Goal: Task Accomplishment & Management: Manage account settings

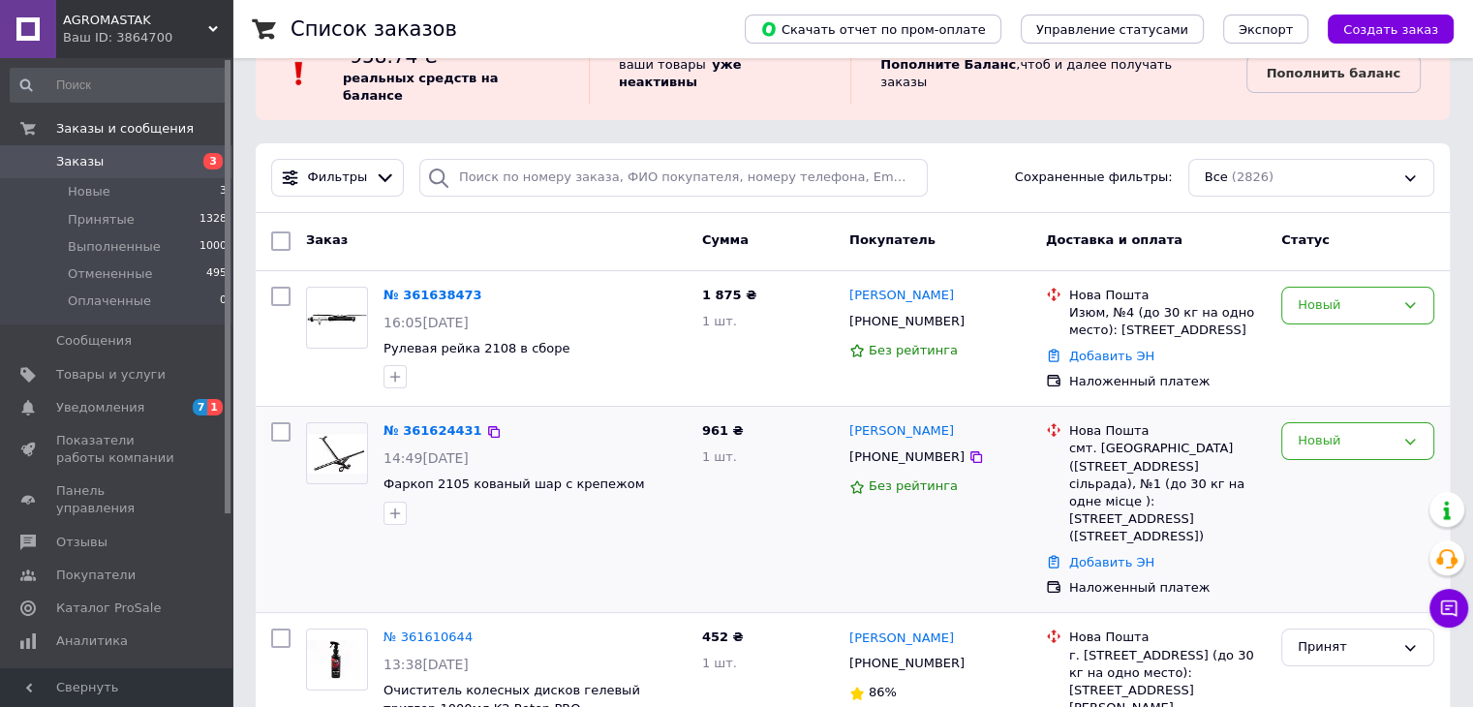
scroll to position [97, 0]
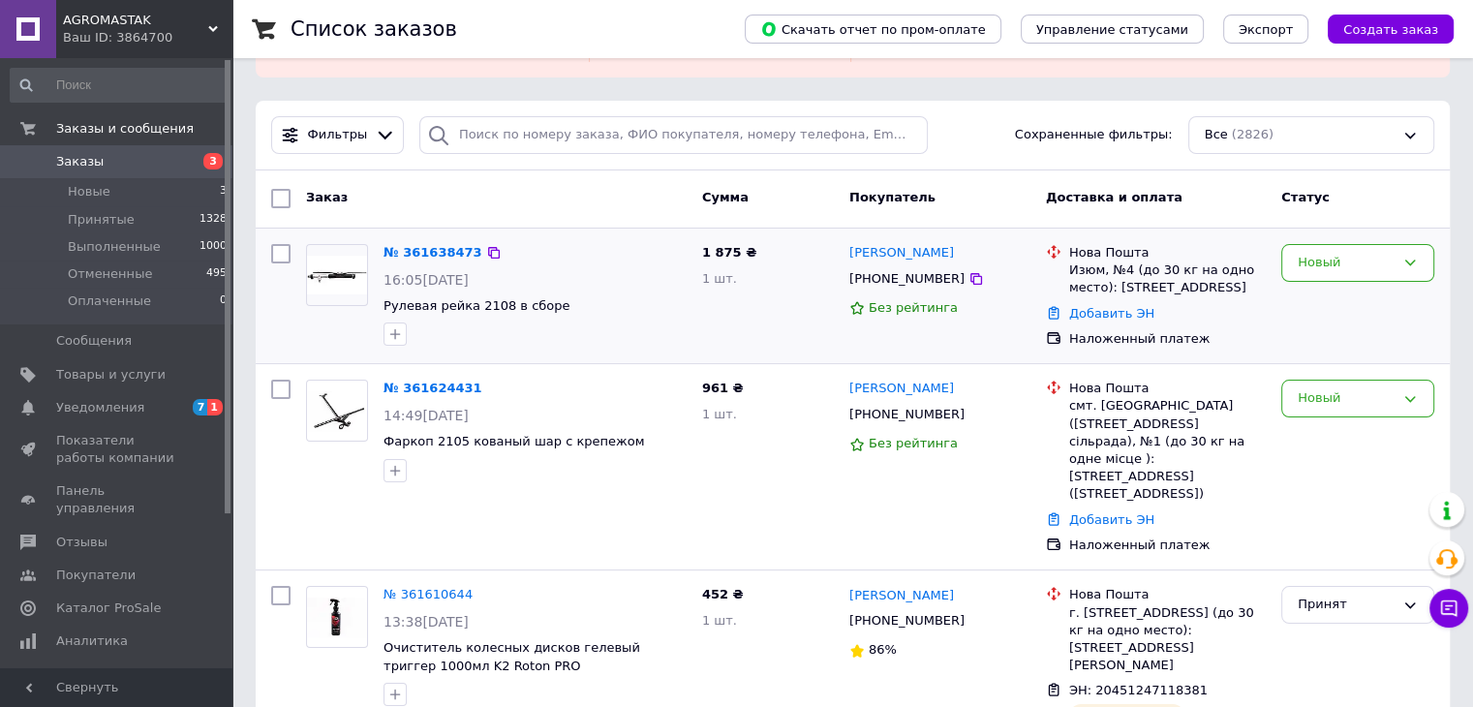
click at [1307, 319] on div "Новый" at bounding box center [1358, 295] width 169 height 119
click at [1310, 388] on div "Новый" at bounding box center [1346, 398] width 97 height 20
click at [1317, 431] on li "Принят" at bounding box center [1358, 439] width 151 height 36
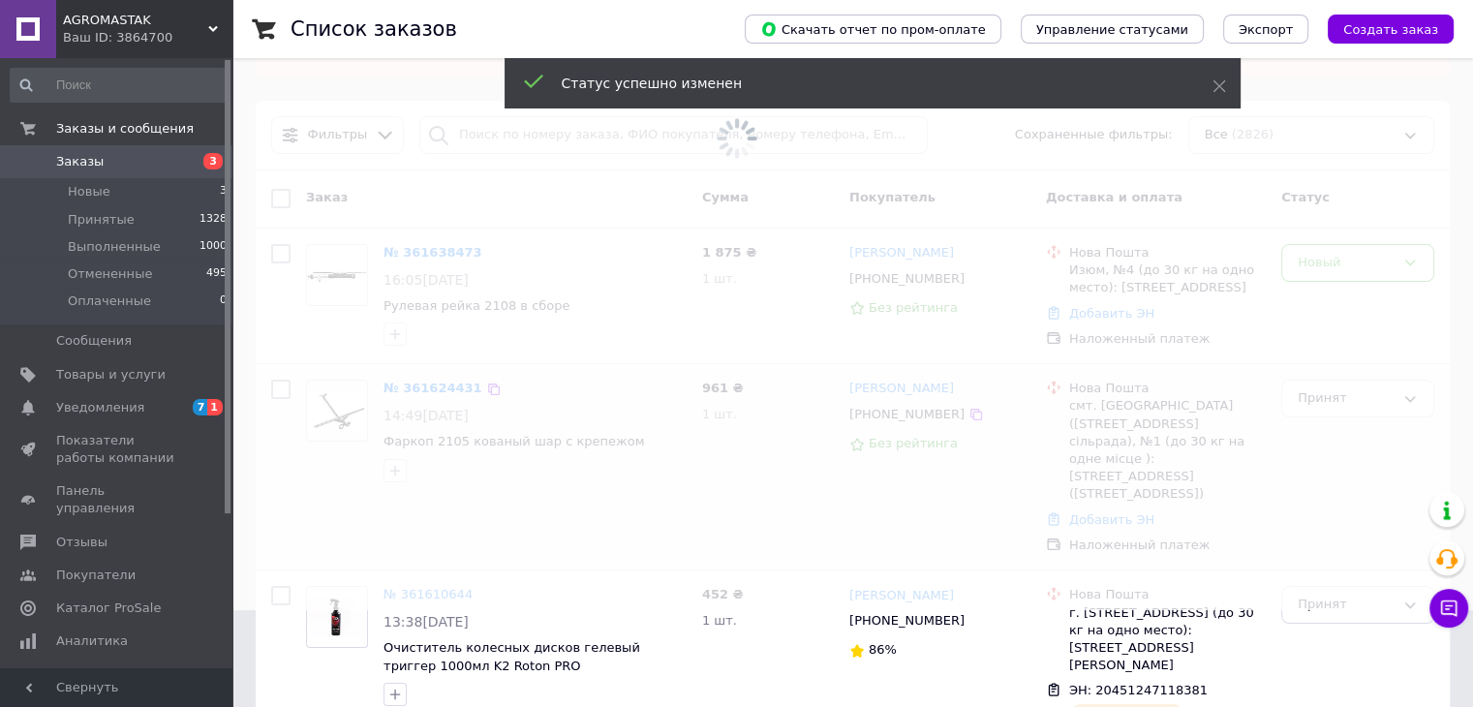
click at [417, 373] on span at bounding box center [736, 256] width 1473 height 707
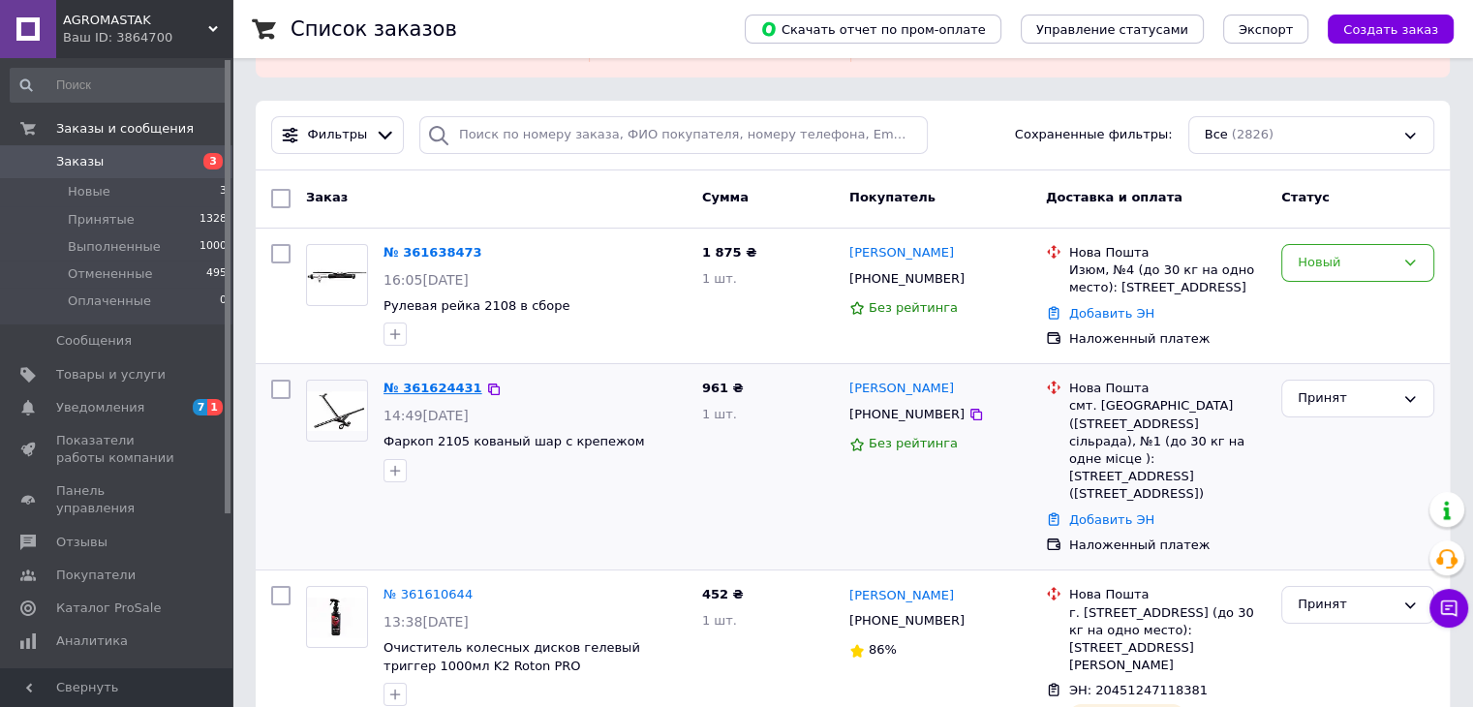
click at [418, 381] on link "№ 361624431" at bounding box center [433, 388] width 99 height 15
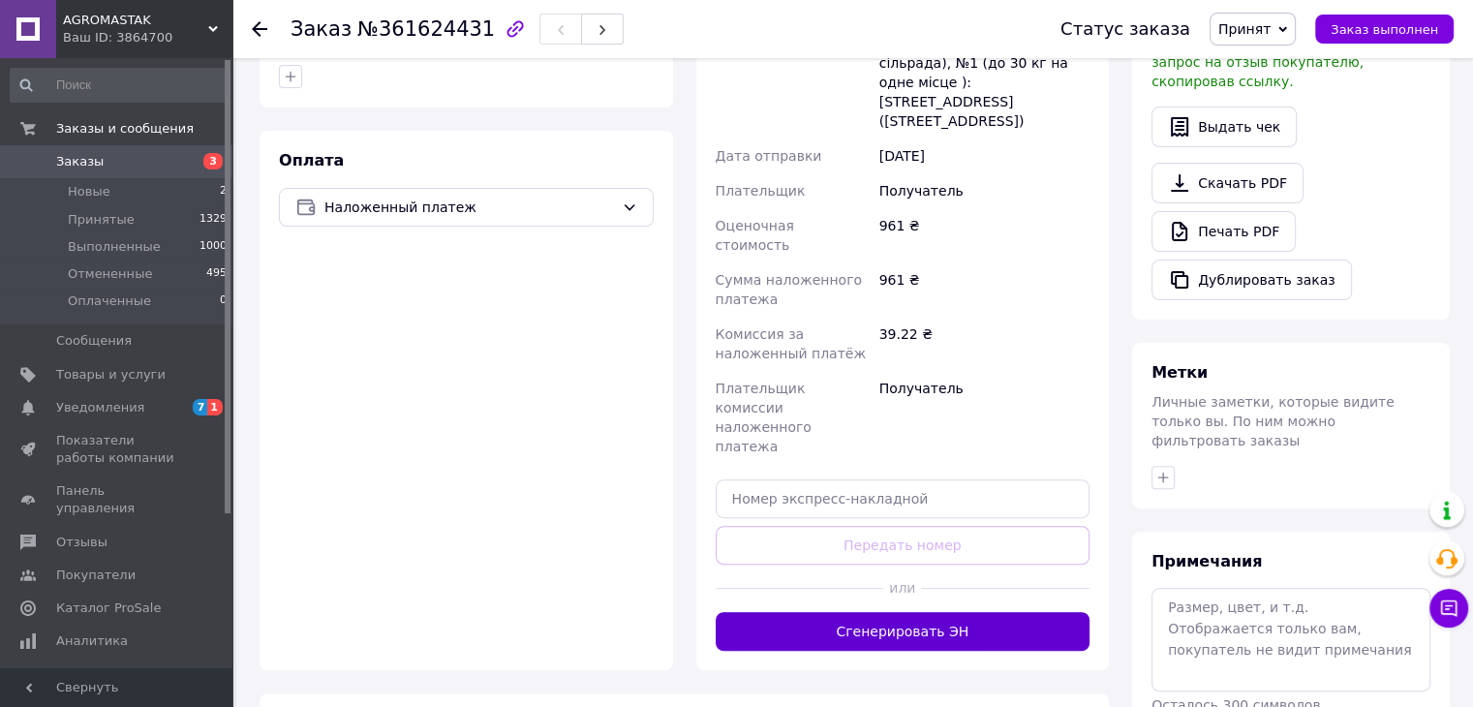
scroll to position [624, 0]
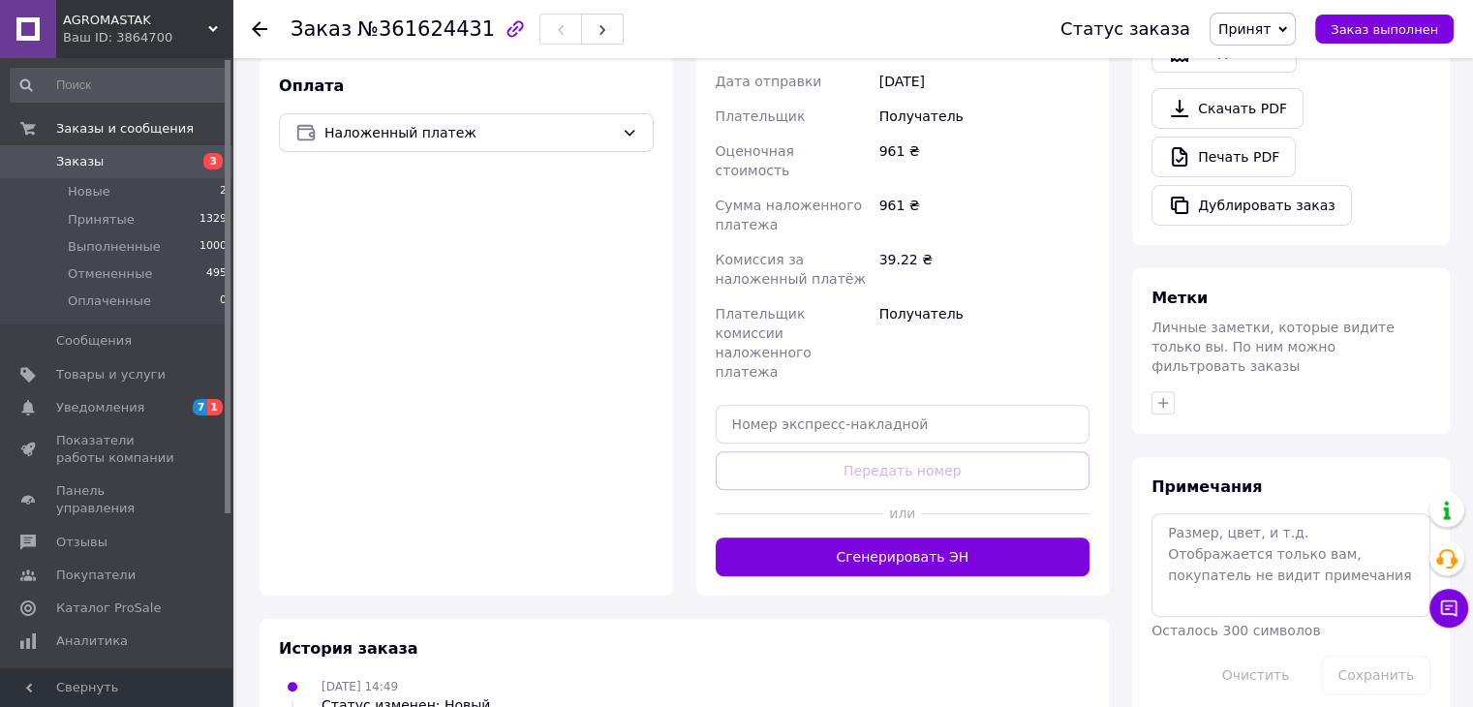
click at [944, 538] on button "Сгенерировать ЭН" at bounding box center [903, 557] width 375 height 39
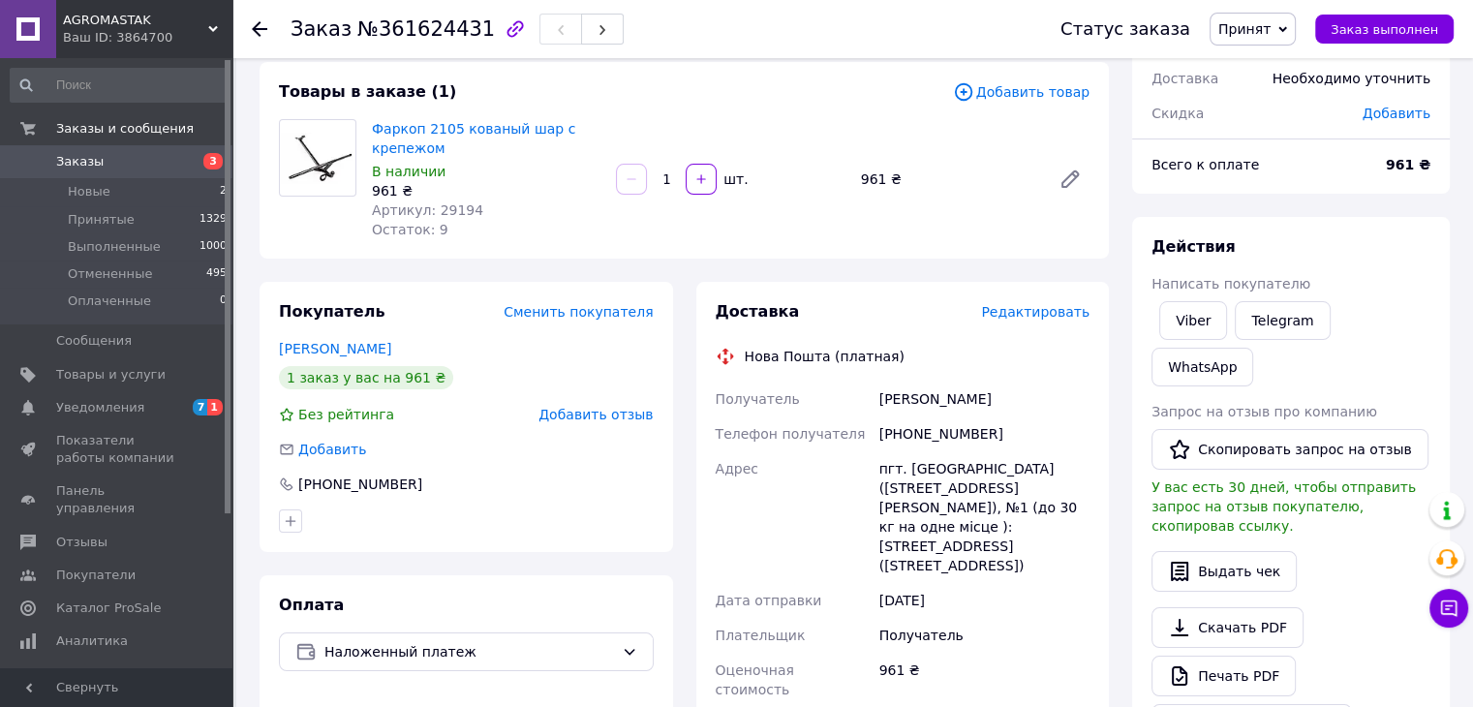
scroll to position [139, 0]
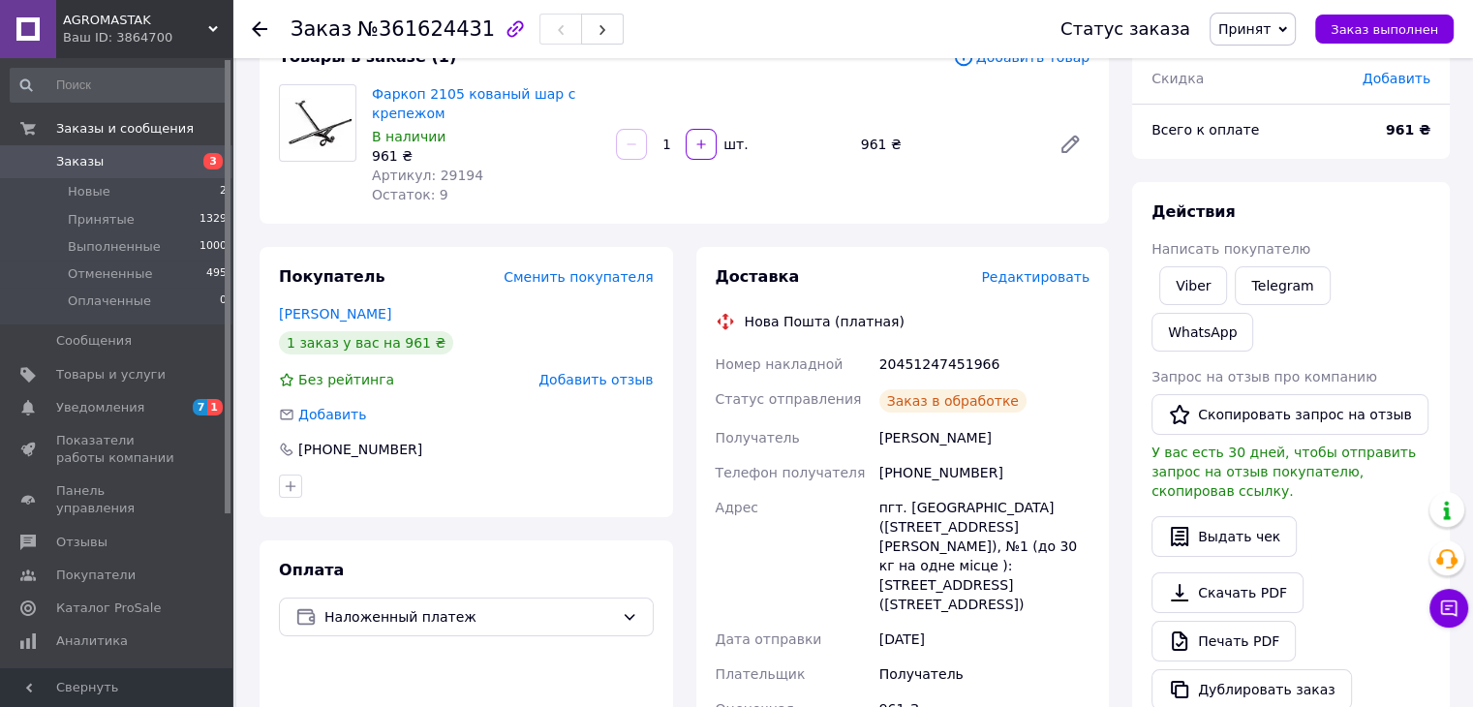
click at [933, 357] on div "20451247451966" at bounding box center [985, 364] width 218 height 35
copy div "20451247451966"
click at [1367, 573] on div "Скачать PDF   Печать PDF   Дублировать заказ" at bounding box center [1291, 642] width 279 height 138
click at [200, 150] on link "Заказы 3" at bounding box center [119, 161] width 238 height 33
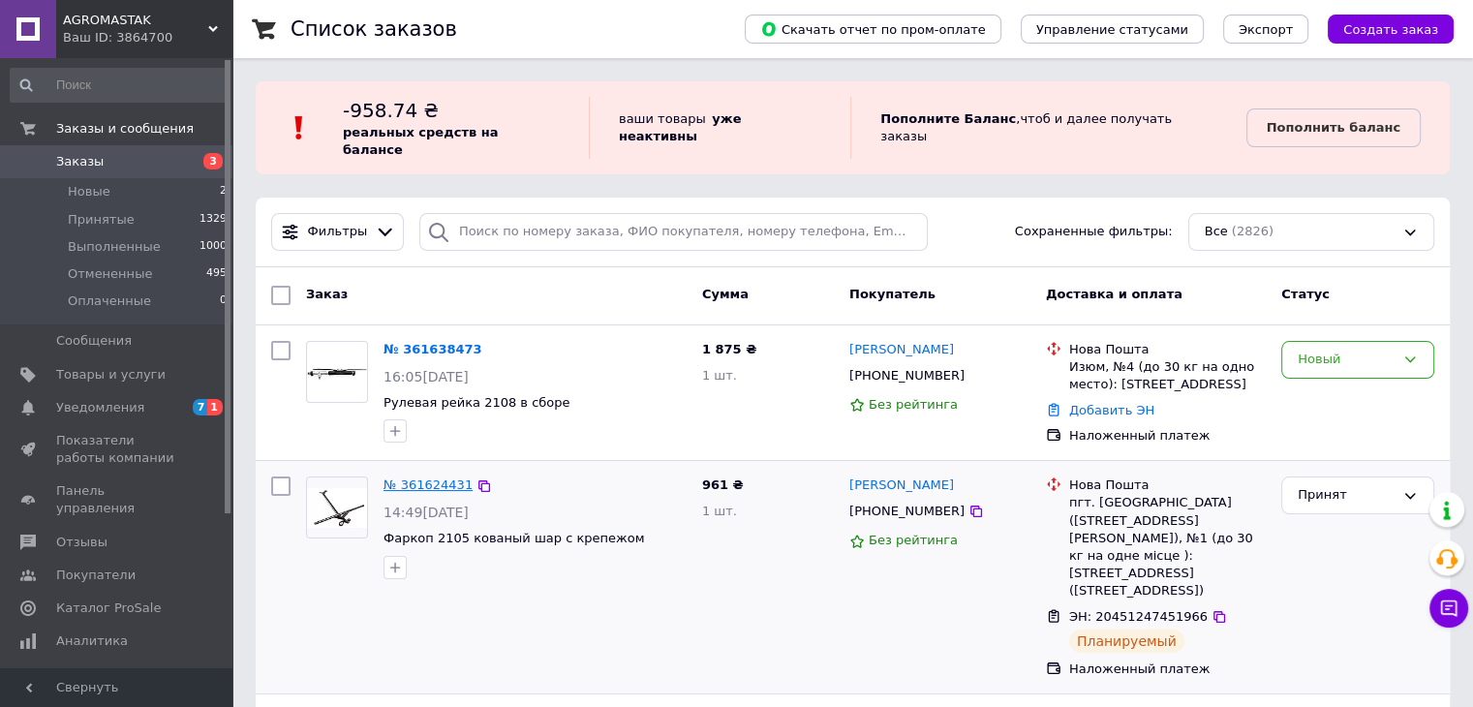
click at [418, 478] on link "№ 361624431" at bounding box center [428, 485] width 89 height 15
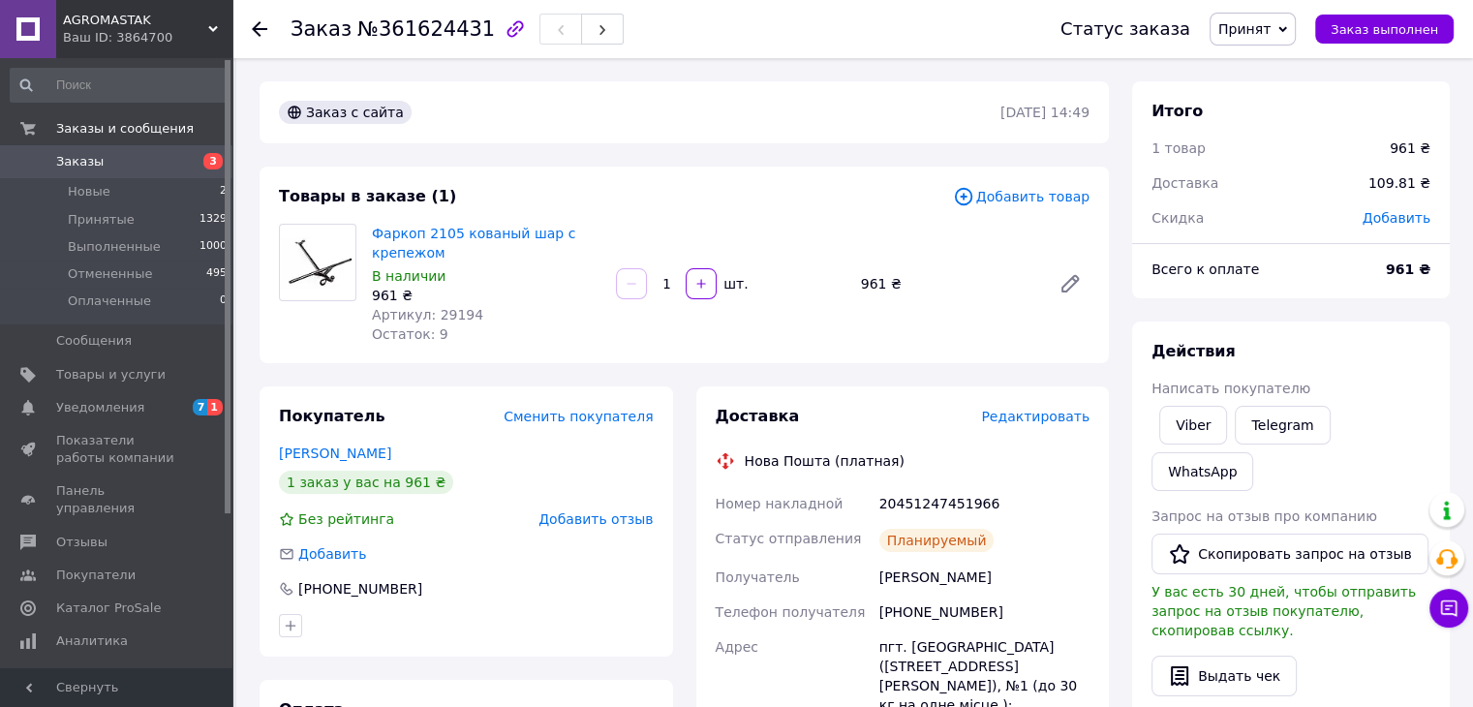
click at [939, 506] on div "20451247451966" at bounding box center [985, 503] width 218 height 35
copy div "20451247451966"
click at [911, 543] on div "Планируемый" at bounding box center [937, 540] width 115 height 23
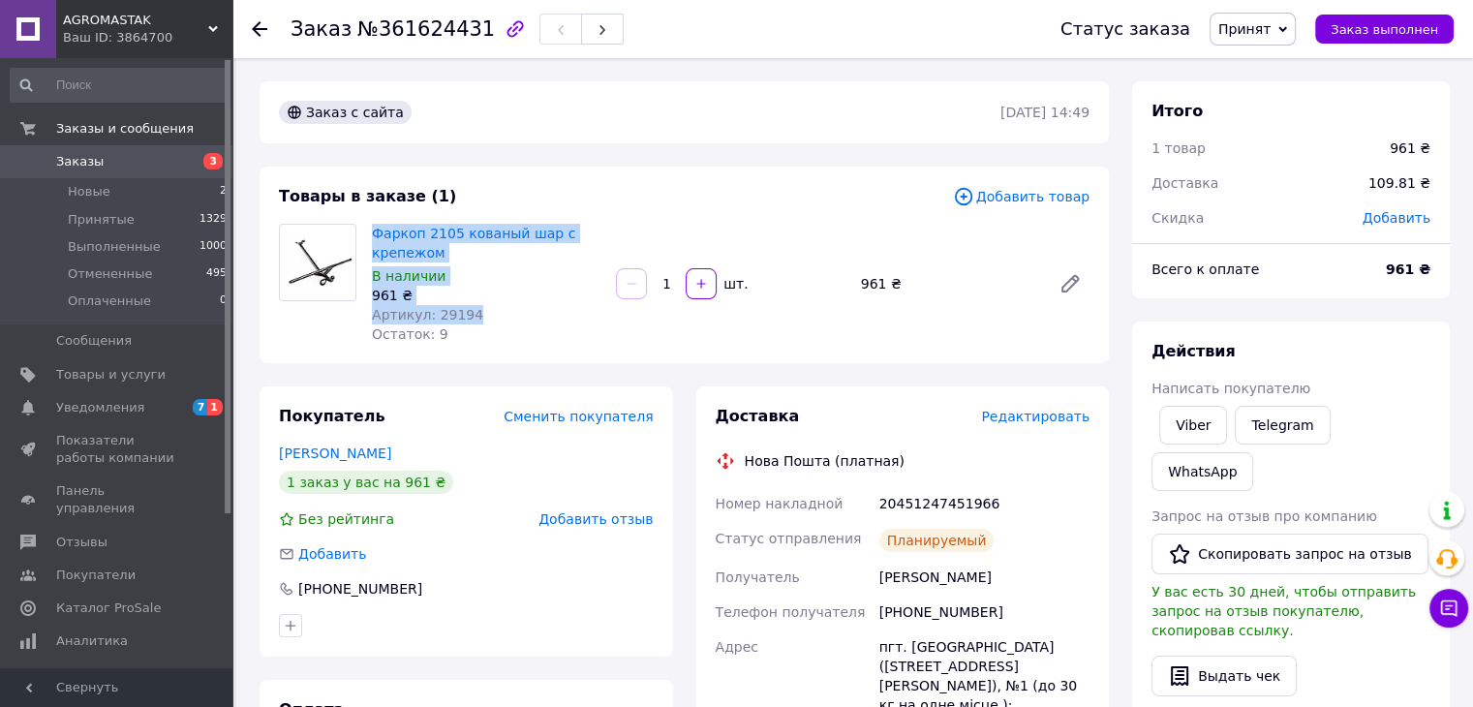
drag, startPoint x: 366, startPoint y: 226, endPoint x: 497, endPoint y: 311, distance: 156.1
click at [497, 311] on div "Фаркоп 2105 кованый шар с крепежом В наличии 961 ₴ Артикул: 29194 Остаток: 9" at bounding box center [486, 284] width 244 height 128
copy div "Фаркоп 2105 кованый шар с крепежом В наличии 961 ₴ Артикул: 29194"
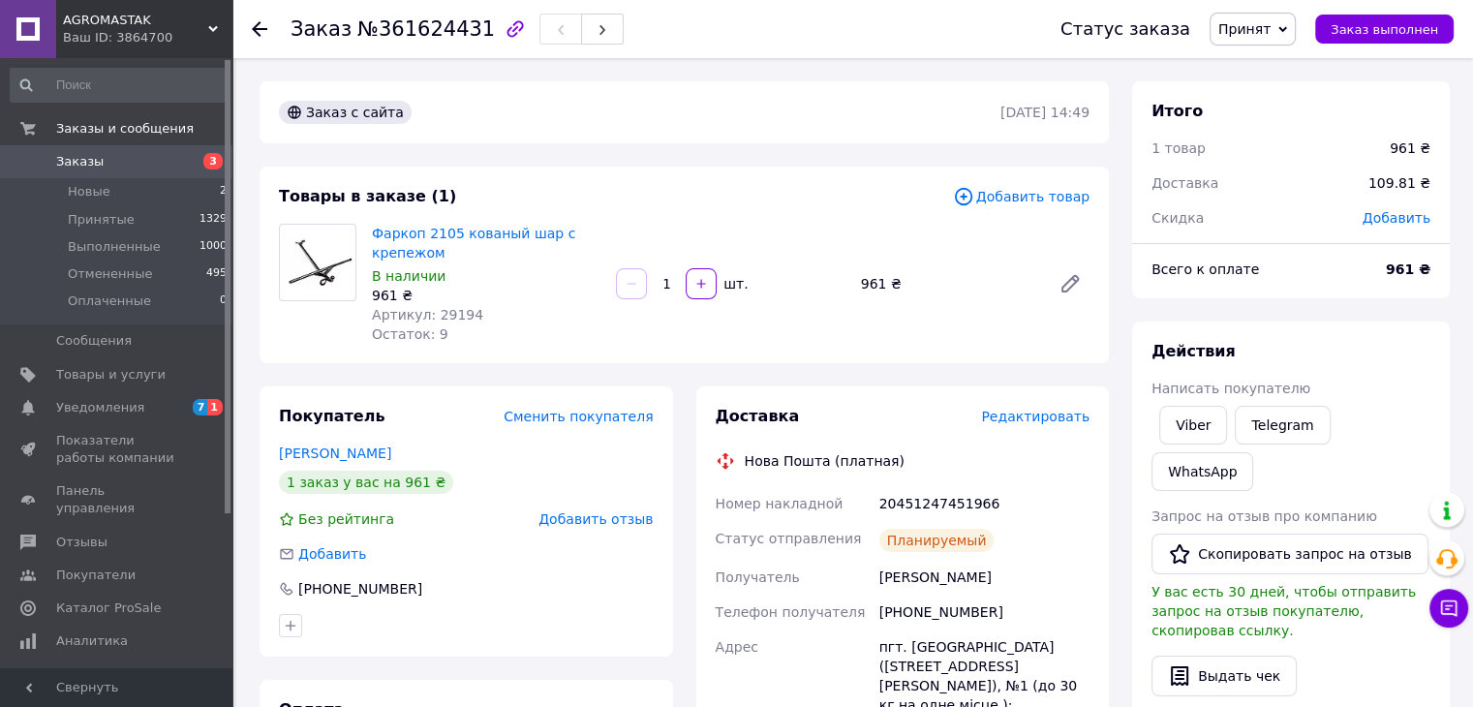
click at [887, 573] on div "[PERSON_NAME]" at bounding box center [985, 577] width 218 height 35
drag, startPoint x: 951, startPoint y: 639, endPoint x: 931, endPoint y: 620, distance: 28.1
click at [951, 639] on div "пгт. [GEOGRAPHIC_DATA] ([STREET_ADDRESS][PERSON_NAME]), №1 (до 30 кг на одне мі…" at bounding box center [985, 696] width 218 height 132
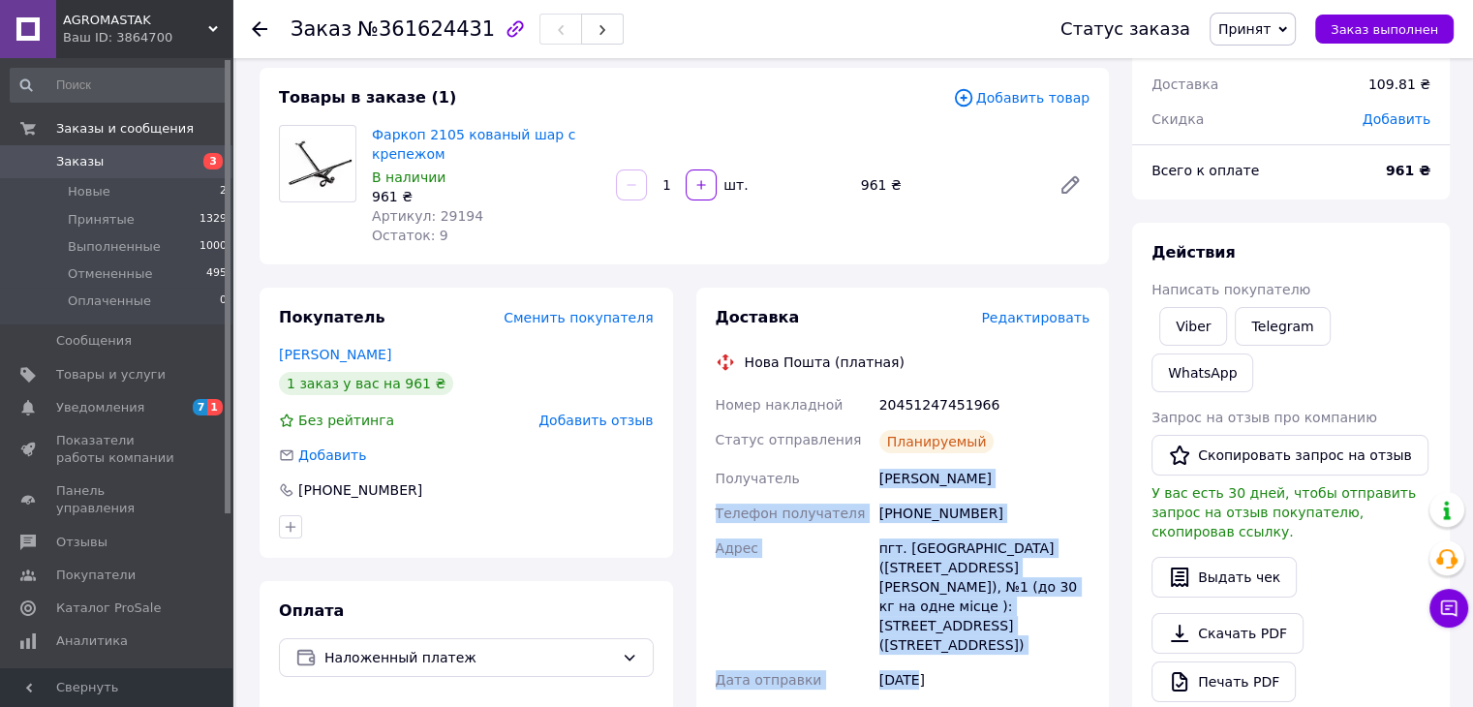
scroll to position [109, 0]
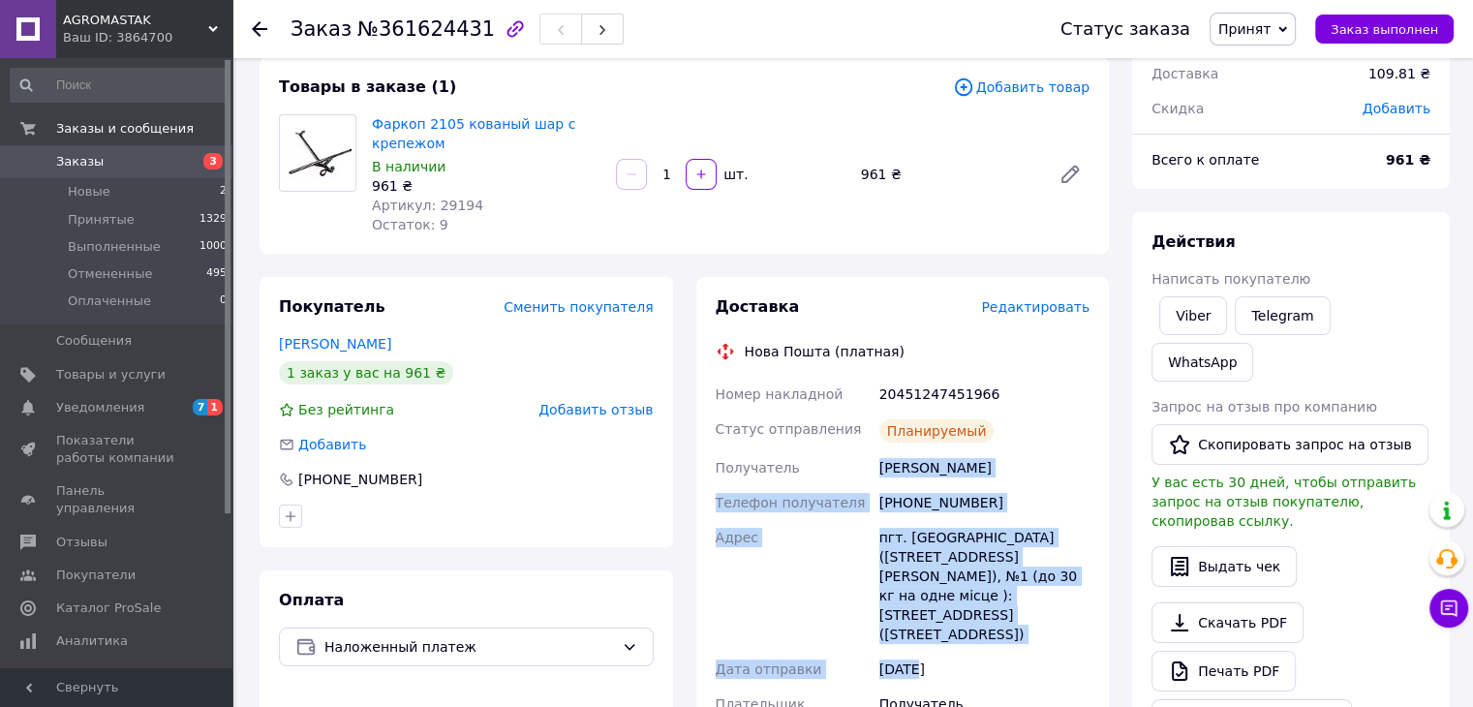
drag, startPoint x: 873, startPoint y: 576, endPoint x: 1090, endPoint y: 634, distance: 224.4
click at [1090, 634] on div "Номер накладной 20451247451966 Статус отправления Планируемый Получатель [PERSO…" at bounding box center [903, 694] width 383 height 635
copy div "Получатель [PERSON_NAME] Телефон получателя [PHONE_NUMBER] [GEOGRAPHIC_DATA] пг…"
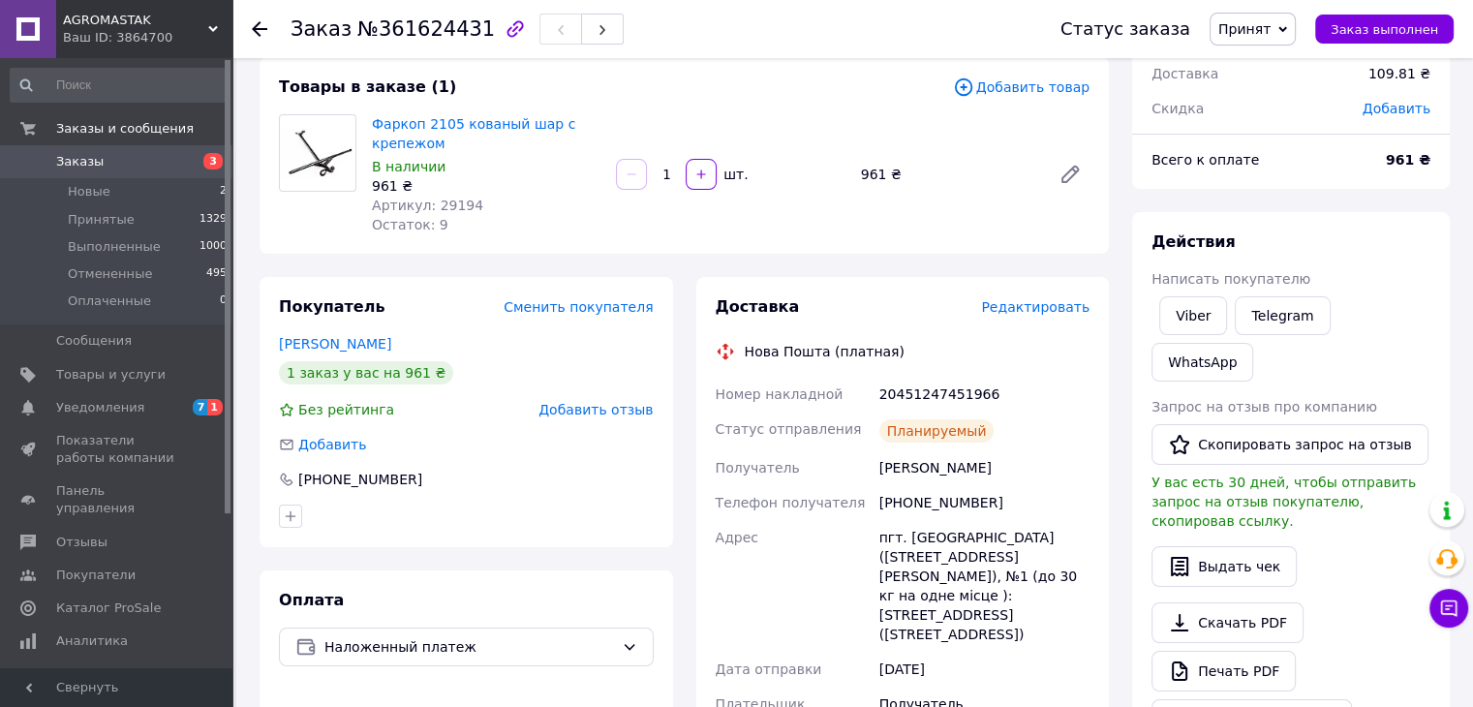
click at [1366, 244] on div "Действия" at bounding box center [1291, 243] width 279 height 22
click at [121, 369] on span "Товары и услуги" at bounding box center [110, 374] width 109 height 17
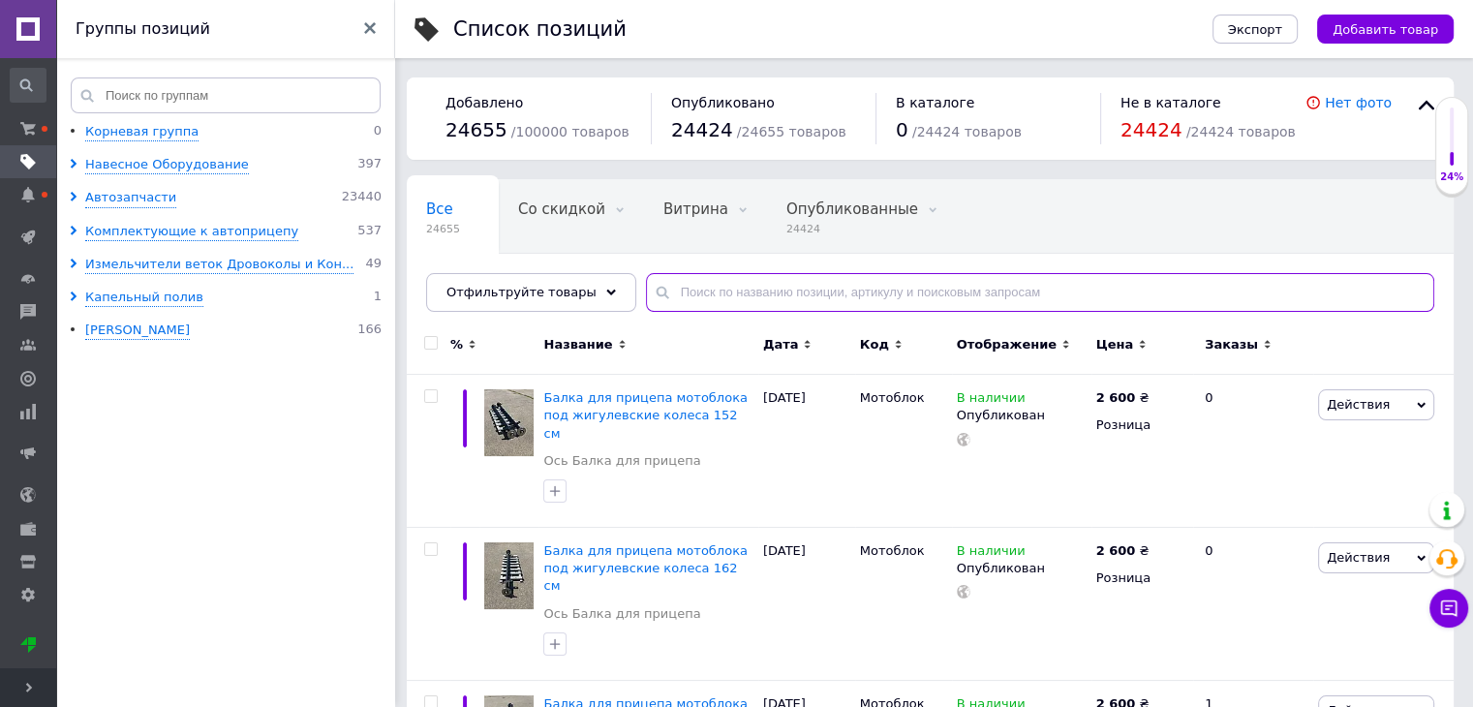
click at [815, 297] on input "text" at bounding box center [1040, 292] width 789 height 39
paste input "Подушка надувная в пружину 85*200мм/0.8бар Air power (2 шт., штуцер внизу)"
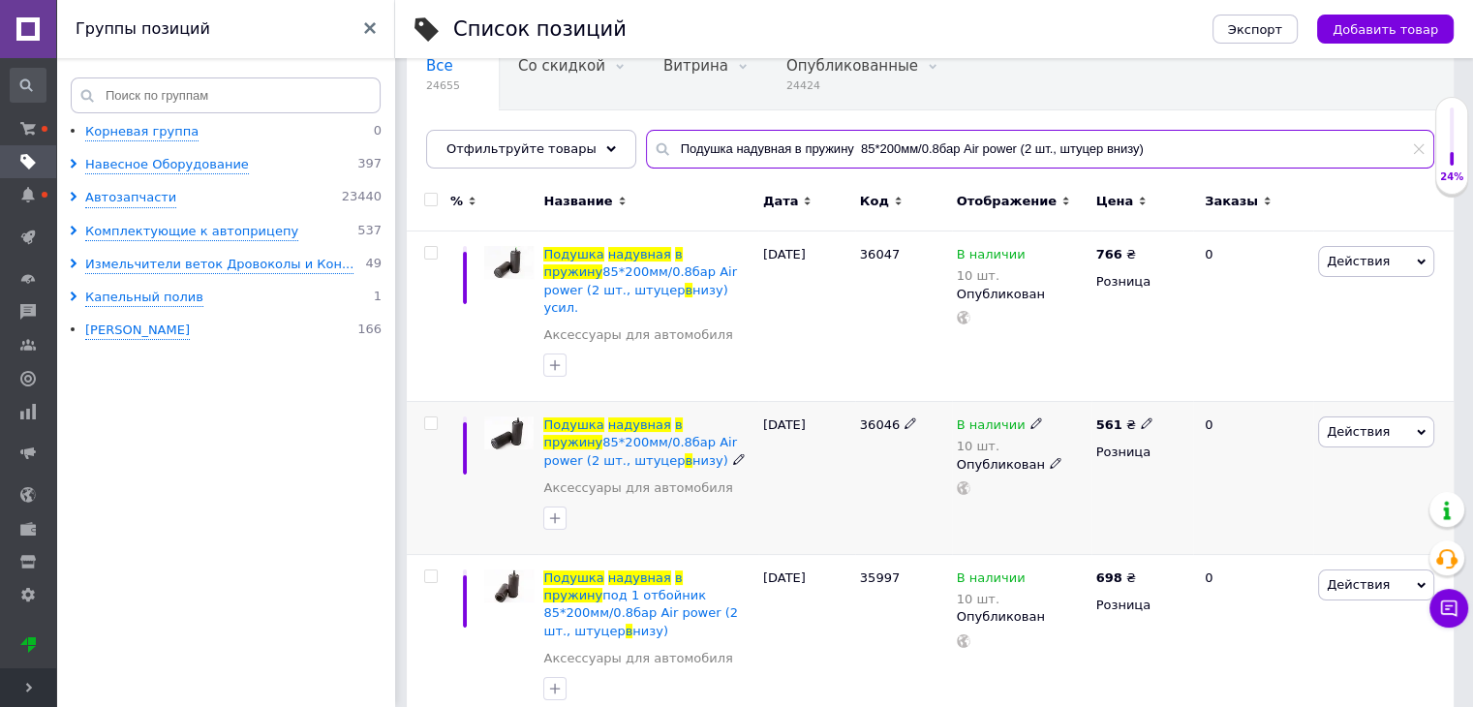
scroll to position [143, 0]
type input "Подушка надувная в пружину 85*200мм/0.8бар Air power (2 шт., штуцер внизу)"
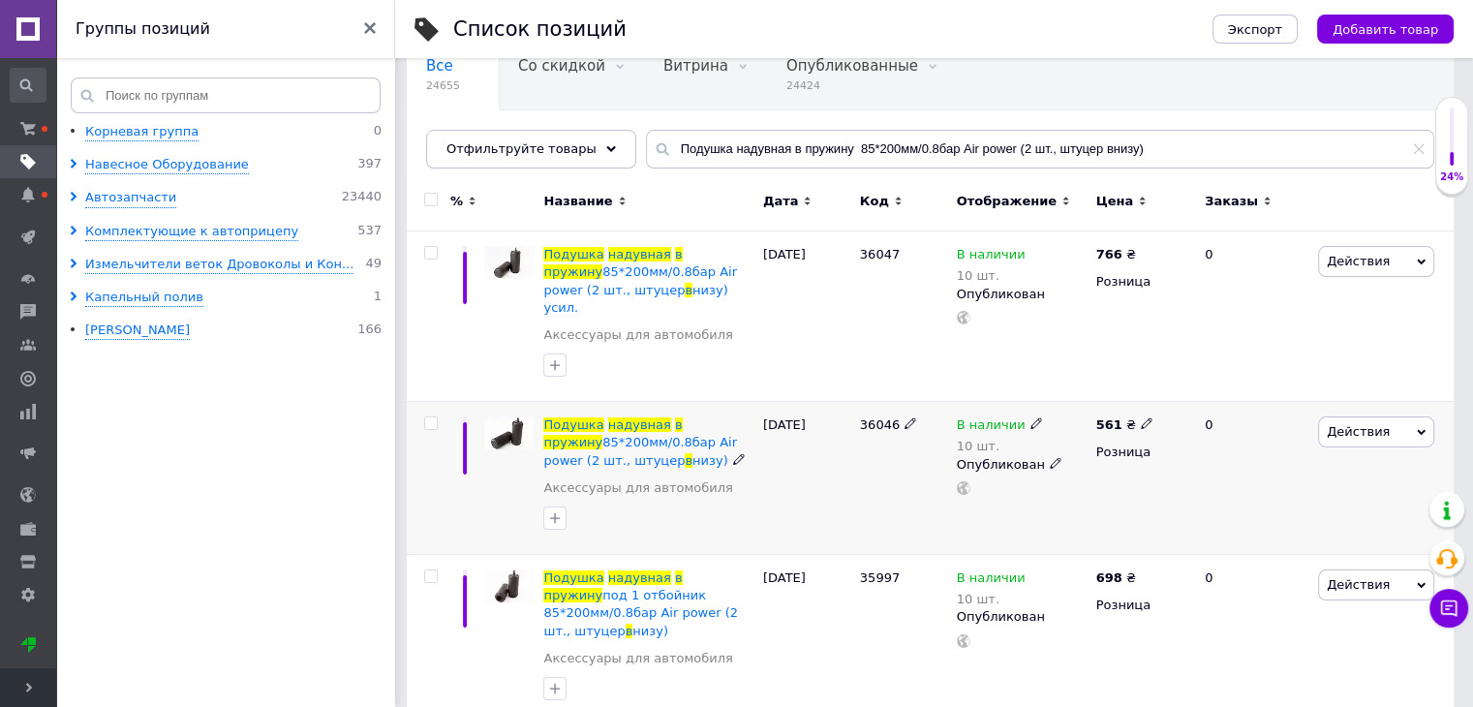
click at [905, 418] on use at bounding box center [910, 423] width 11 height 11
click at [901, 411] on input "36046" at bounding box center [896, 425] width 84 height 29
click at [1260, 482] on div "0" at bounding box center [1253, 478] width 120 height 153
click at [1249, 338] on div "0" at bounding box center [1253, 317] width 120 height 170
click at [1155, 357] on div "766 ₴ Розница" at bounding box center [1143, 317] width 102 height 170
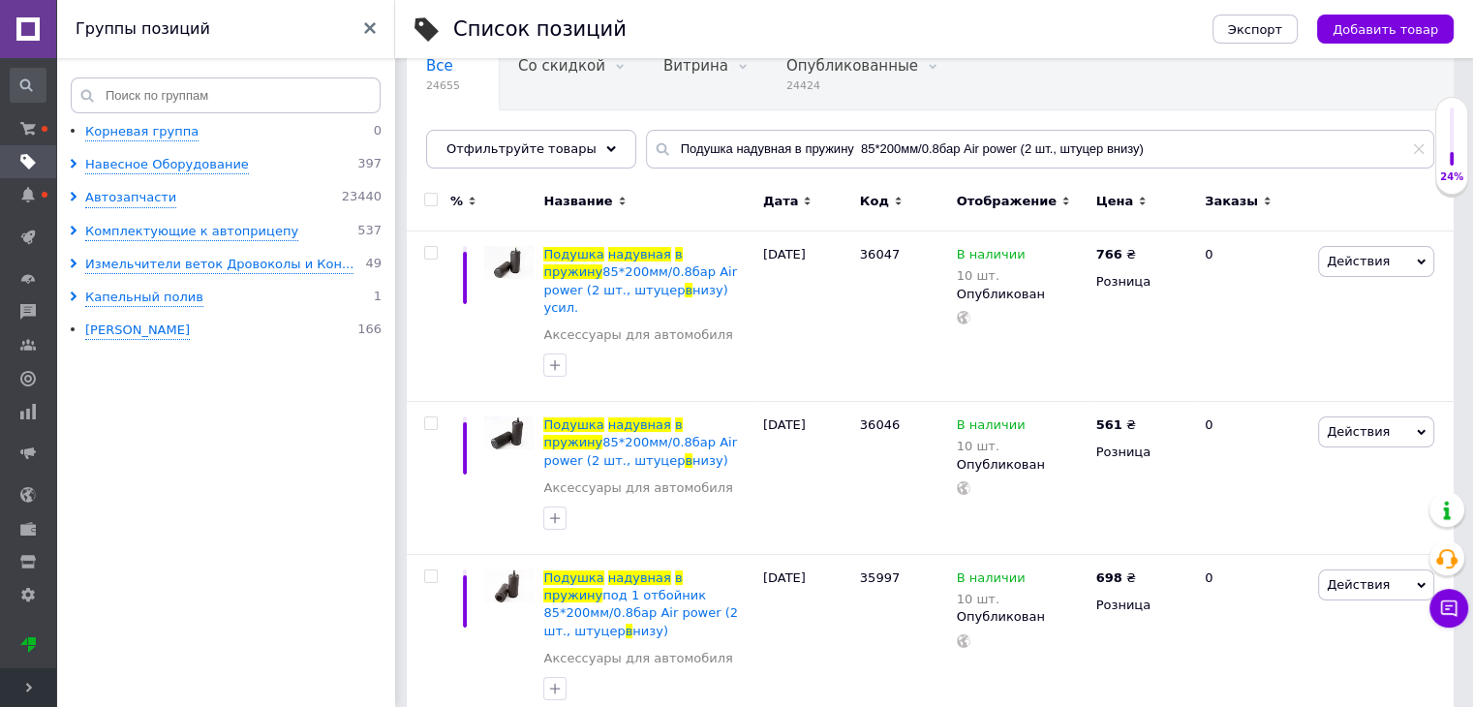
click at [22, 689] on span "Развернуть" at bounding box center [28, 687] width 56 height 39
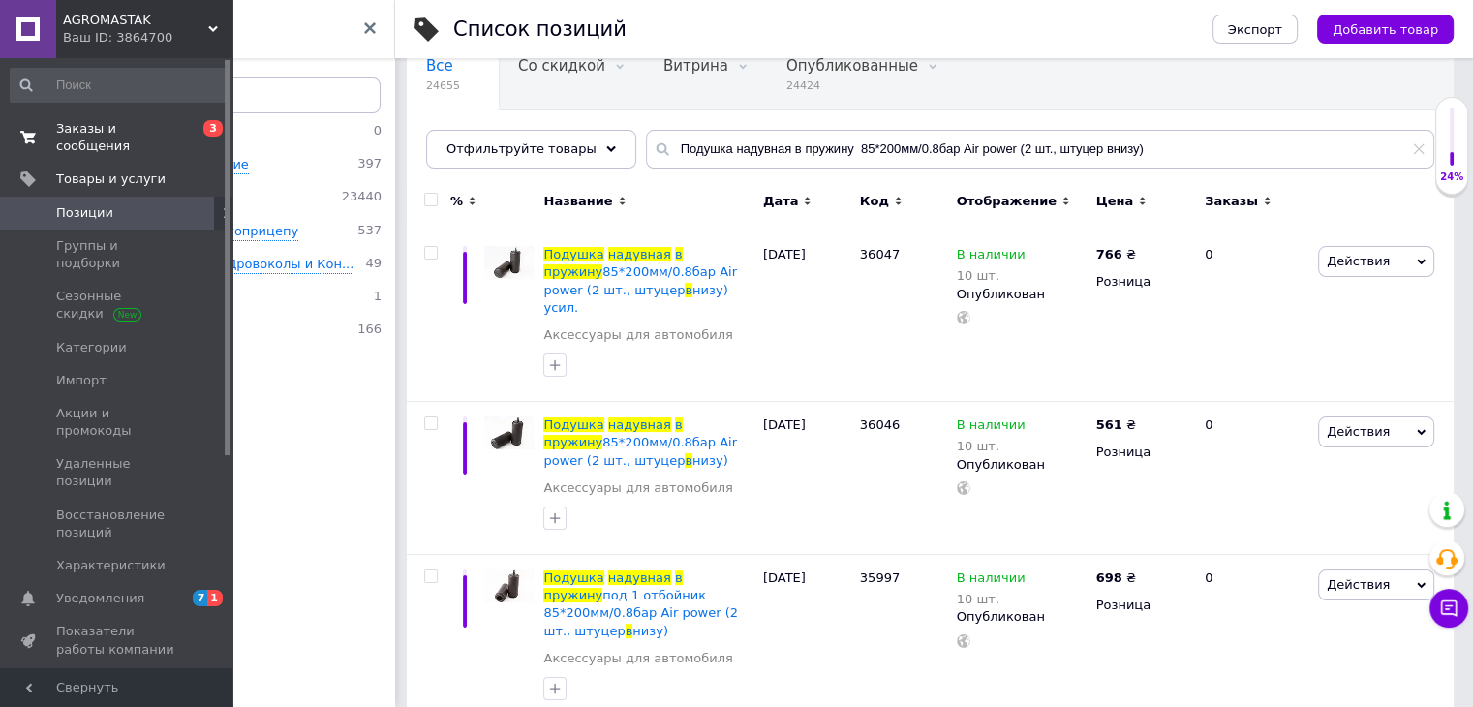
click at [114, 133] on span "Заказы и сообщения" at bounding box center [117, 137] width 123 height 35
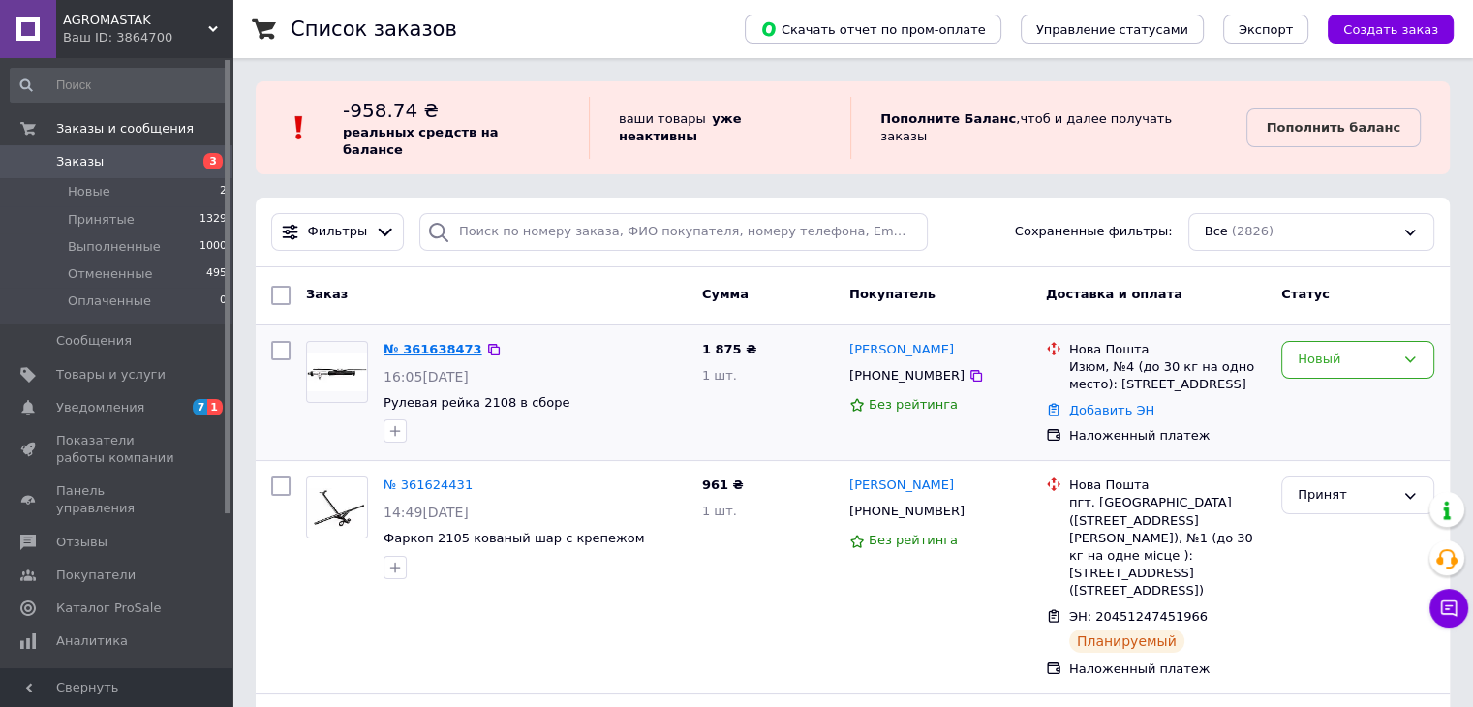
click at [417, 342] on link "№ 361638473" at bounding box center [433, 349] width 99 height 15
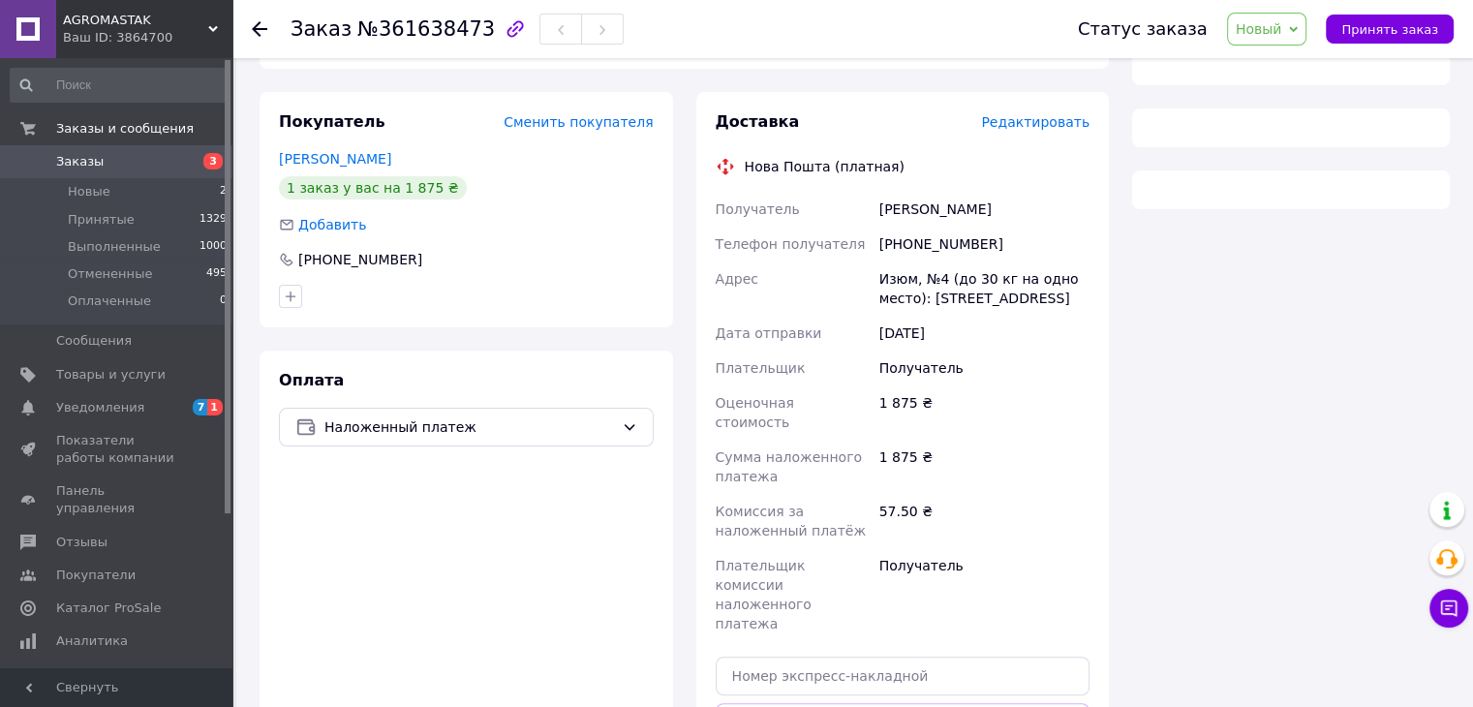
scroll to position [442, 0]
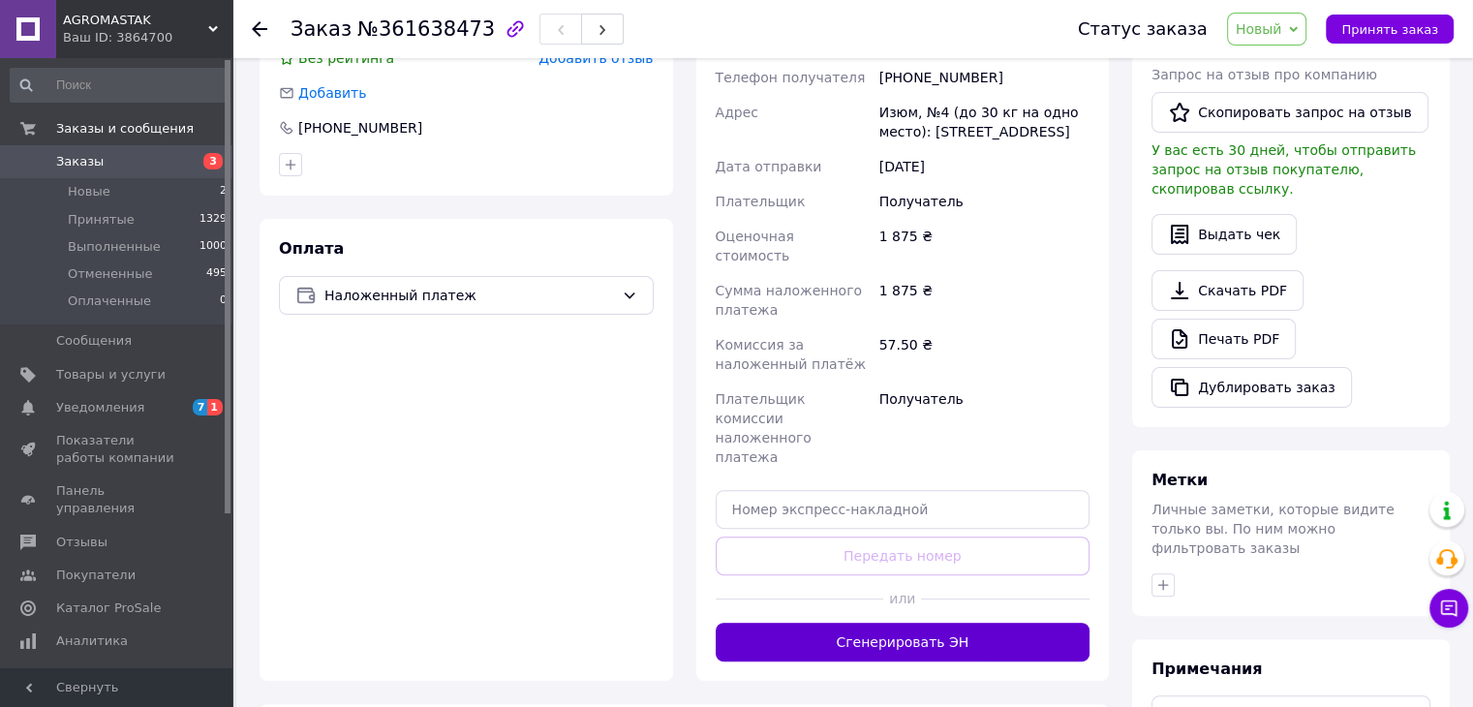
click at [900, 623] on button "Сгенерировать ЭН" at bounding box center [903, 642] width 375 height 39
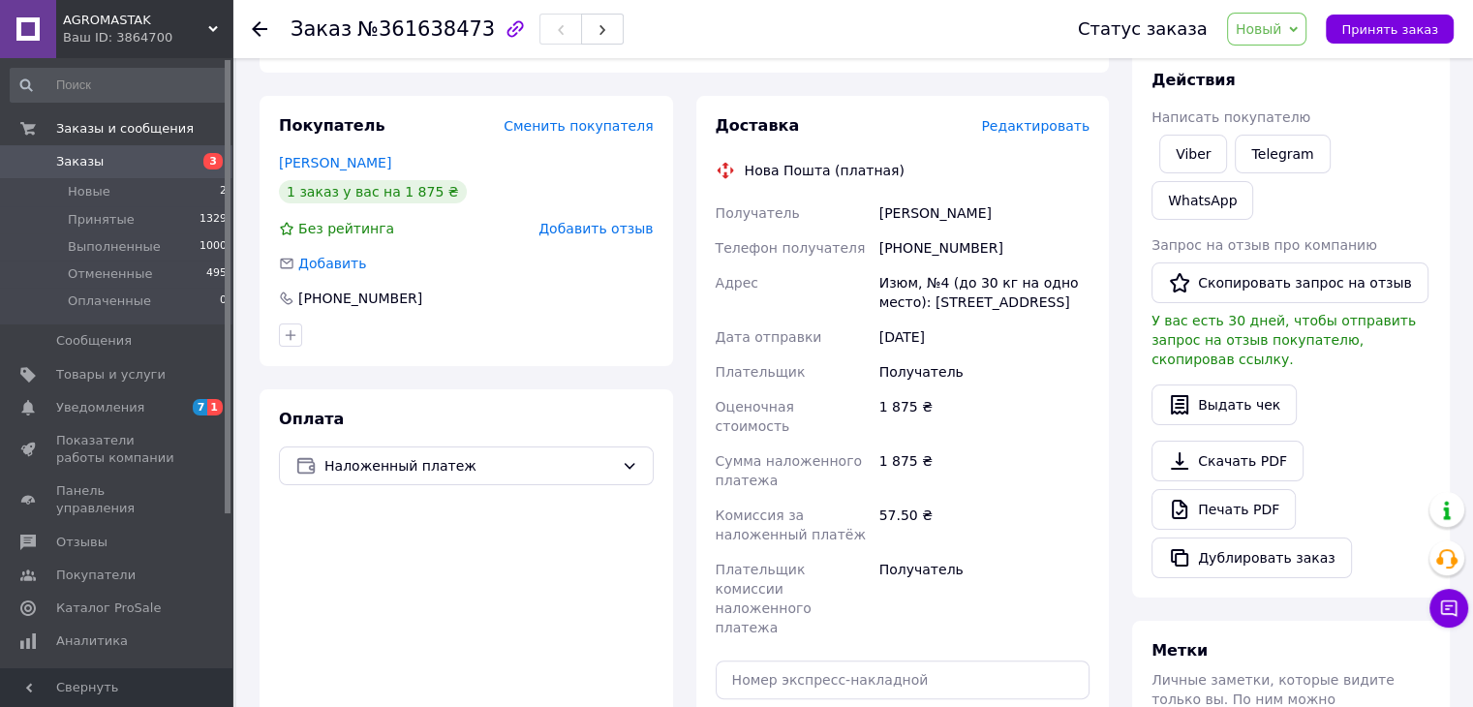
scroll to position [151, 0]
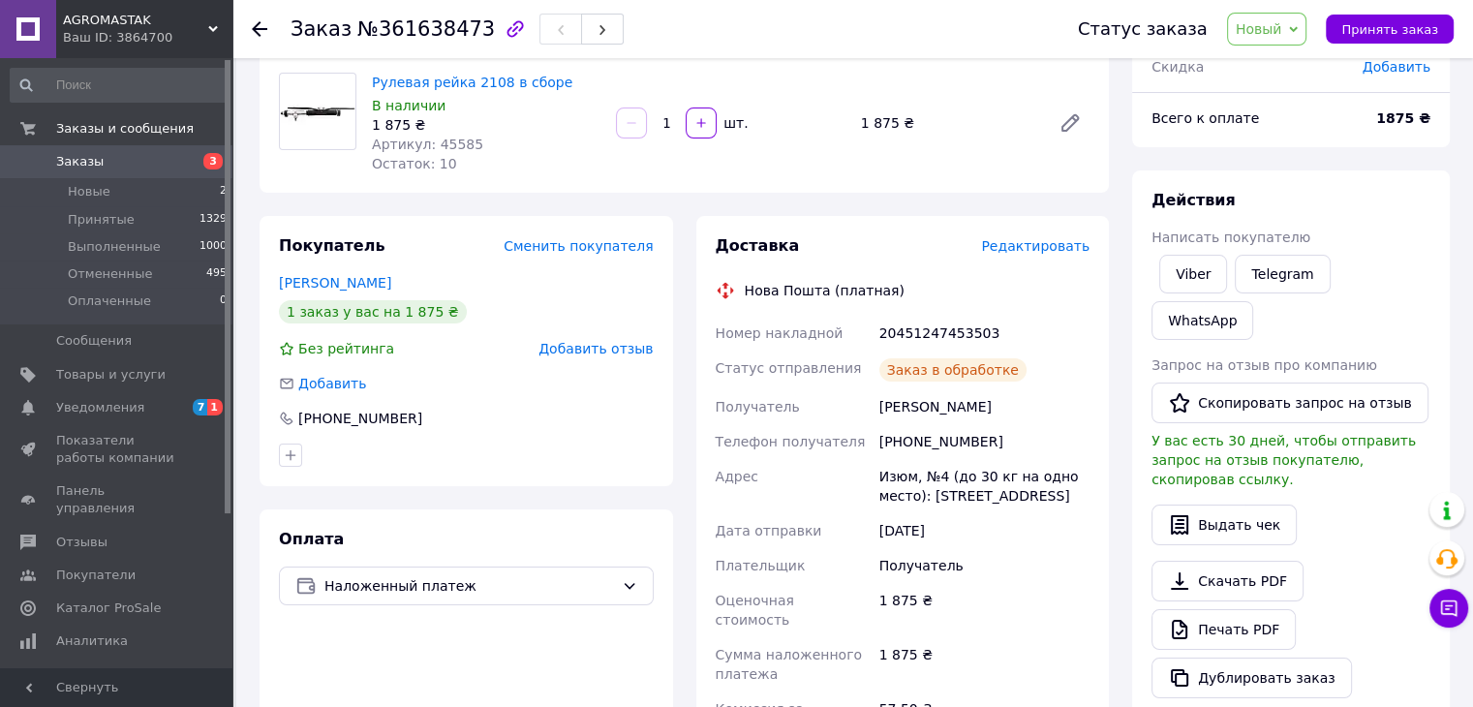
click at [919, 339] on div "20451247453503" at bounding box center [985, 333] width 218 height 35
copy div "20451247453503"
drag, startPoint x: 899, startPoint y: 586, endPoint x: 847, endPoint y: 534, distance: 74.0
click at [899, 586] on div "1 875 ₴" at bounding box center [985, 610] width 218 height 54
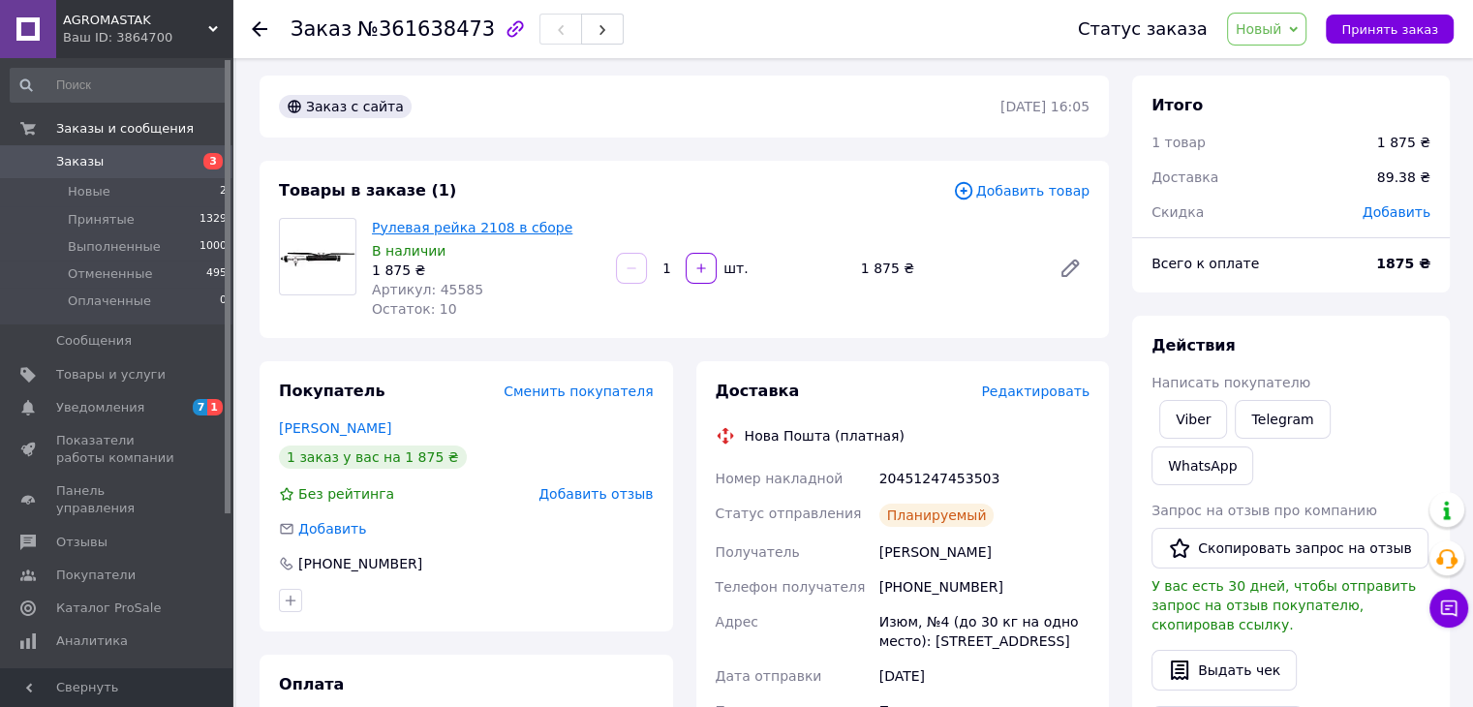
scroll to position [0, 0]
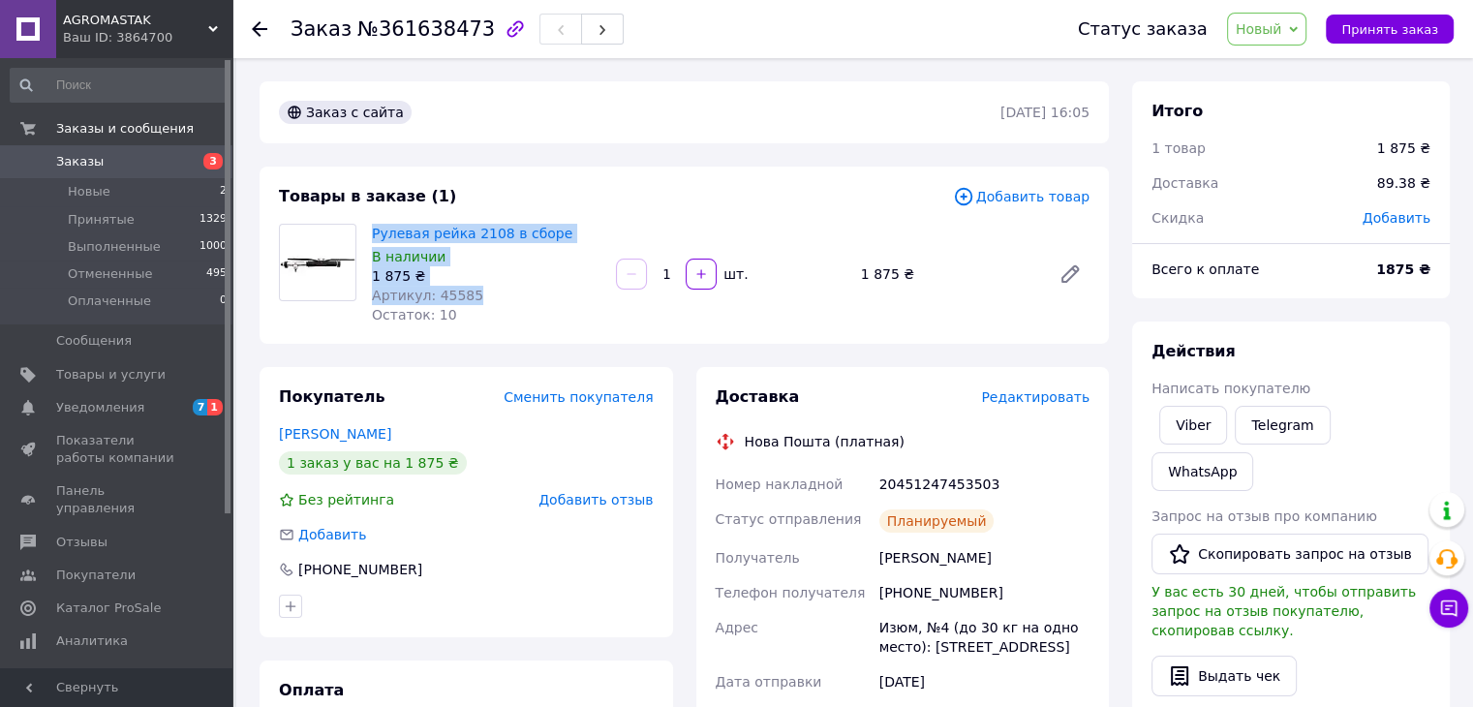
drag, startPoint x: 367, startPoint y: 226, endPoint x: 486, endPoint y: 302, distance: 141.6
click at [486, 302] on div "Рулевая рейка 2108 в сборе В наличии 1 875 ₴ Артикул: 45585 Остаток: 10" at bounding box center [486, 274] width 244 height 108
copy div "Рулевая рейка 2108 в сборе В наличии 1 875 ₴ Артикул: 45585"
click at [819, 594] on span "Телефон получателя" at bounding box center [791, 592] width 150 height 15
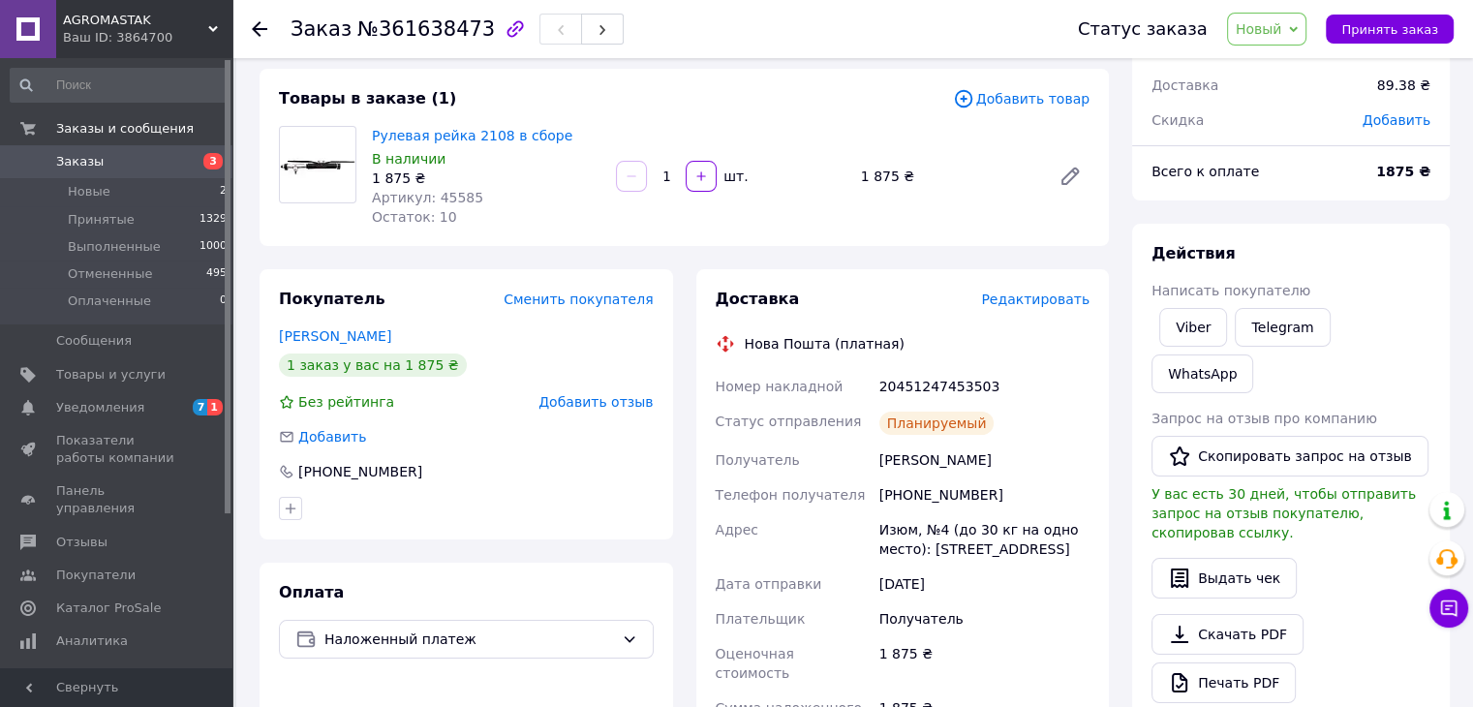
scroll to position [194, 0]
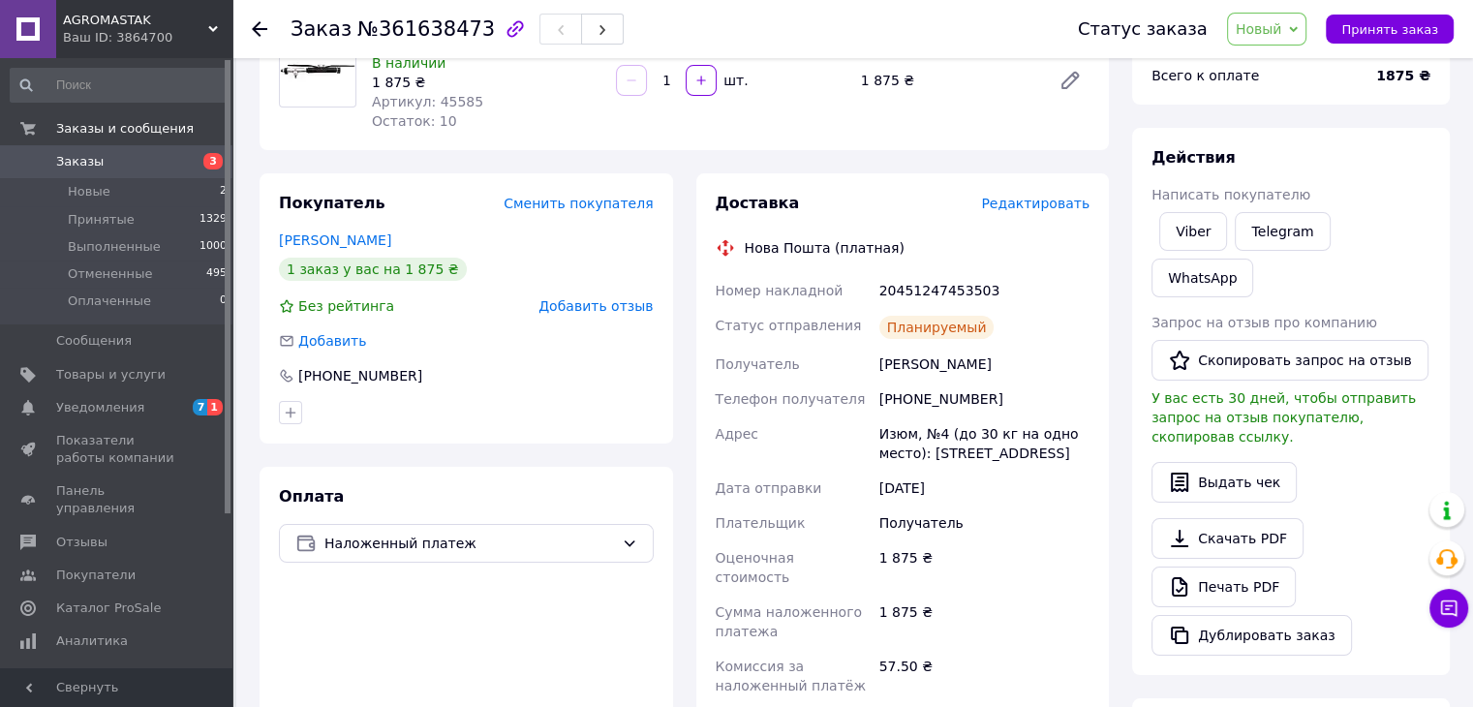
drag, startPoint x: 873, startPoint y: 364, endPoint x: 1082, endPoint y: 453, distance: 227.4
click at [1092, 447] on div "Номер накладной 20451247453503 Статус отправления Планируемый Получатель [PERSO…" at bounding box center [903, 552] width 383 height 558
copy div "Получатель [PERSON_NAME] Телефон получателя [PHONE_NUMBER] Адрес Изюм, №4 (до 3…"
click at [1410, 134] on div "Действия Написать покупателю Viber Telegram WhatsApp Запрос на отзыв про компан…" at bounding box center [1291, 401] width 318 height 547
